Goal: Transaction & Acquisition: Purchase product/service

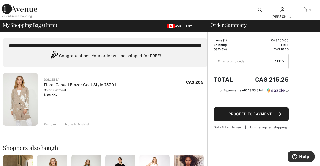
click at [256, 112] on span "Proceed to Payment" at bounding box center [250, 114] width 43 height 5
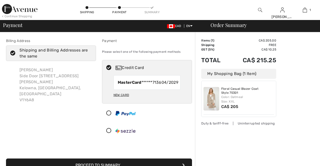
checkbox input "true"
click at [132, 83] on strong "MasterCard" at bounding box center [130, 82] width 24 height 5
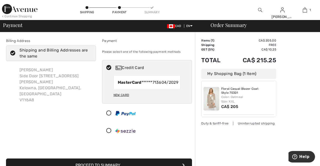
click at [114, 66] on icon at bounding box center [108, 67] width 13 height 5
click at [137, 73] on div "Credit Card" at bounding box center [147, 67] width 90 height 15
click at [121, 66] on img at bounding box center [119, 68] width 6 height 4
click at [113, 67] on icon at bounding box center [108, 67] width 13 height 5
radio input "true"
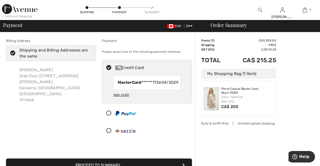
click at [248, 26] on div "Order Summary" at bounding box center [261, 25] width 113 height 5
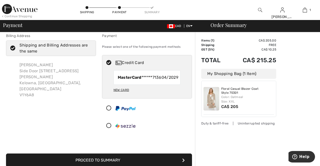
scroll to position [29, 0]
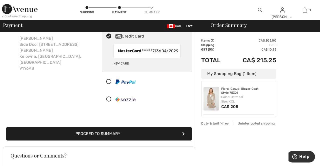
click at [151, 135] on button "Proceed to Summary" at bounding box center [99, 134] width 186 height 14
click at [186, 139] on button "Proceed to Summary" at bounding box center [99, 134] width 186 height 14
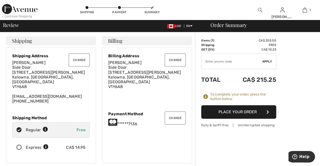
click at [268, 112] on icon "button" at bounding box center [268, 112] width 3 height 4
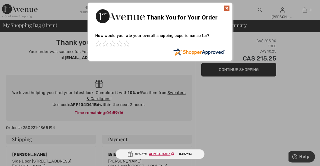
click at [129, 43] on span at bounding box center [127, 44] width 6 height 6
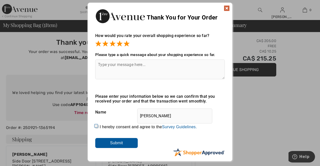
click at [161, 65] on textarea at bounding box center [160, 70] width 130 height 20
type textarea "Good"
click at [306, 64] on div "Sorry! Something went wrong. Close Thank You for Your Order How would you rate …" at bounding box center [160, 82] width 320 height 164
click at [122, 143] on input "Submit" at bounding box center [116, 143] width 43 height 10
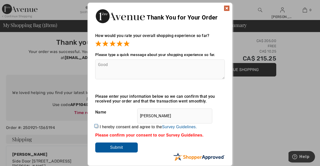
click at [230, 8] on img at bounding box center [227, 8] width 6 height 6
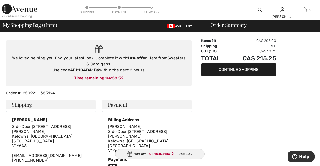
scroll to position [38, 0]
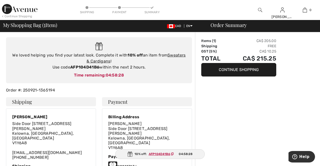
click at [160, 156] on ins "AFP104D41B6" at bounding box center [160, 154] width 22 height 4
click at [288, 127] on div "Order Summary Items ( 1 ) CA$ 205.00 Shipping Free GST (5%) CA$ 10.25 Total CA$…" at bounding box center [257, 163] width 125 height 337
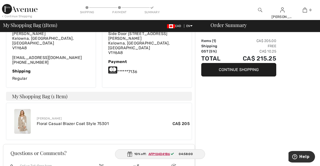
scroll to position [133, 0]
